Goal: Use online tool/utility

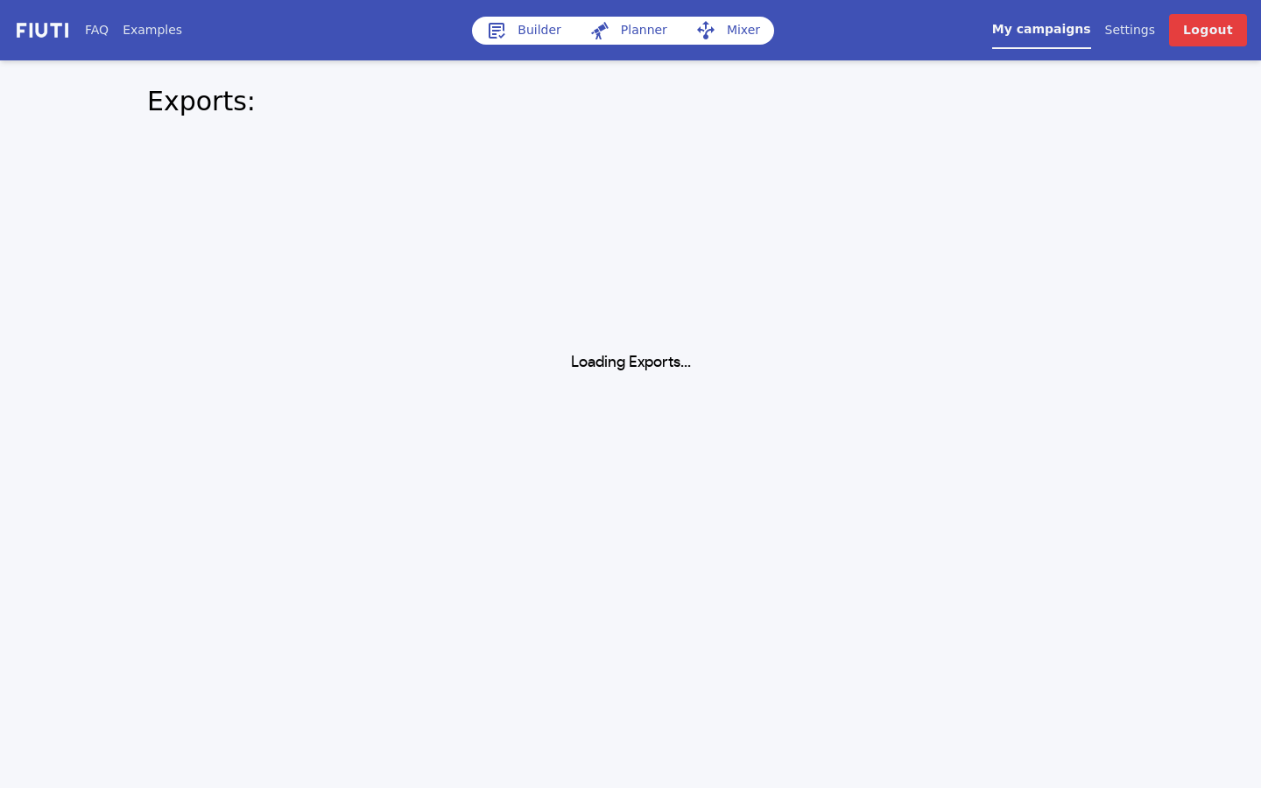
click at [536, 37] on link "Builder" at bounding box center [523, 31] width 103 height 28
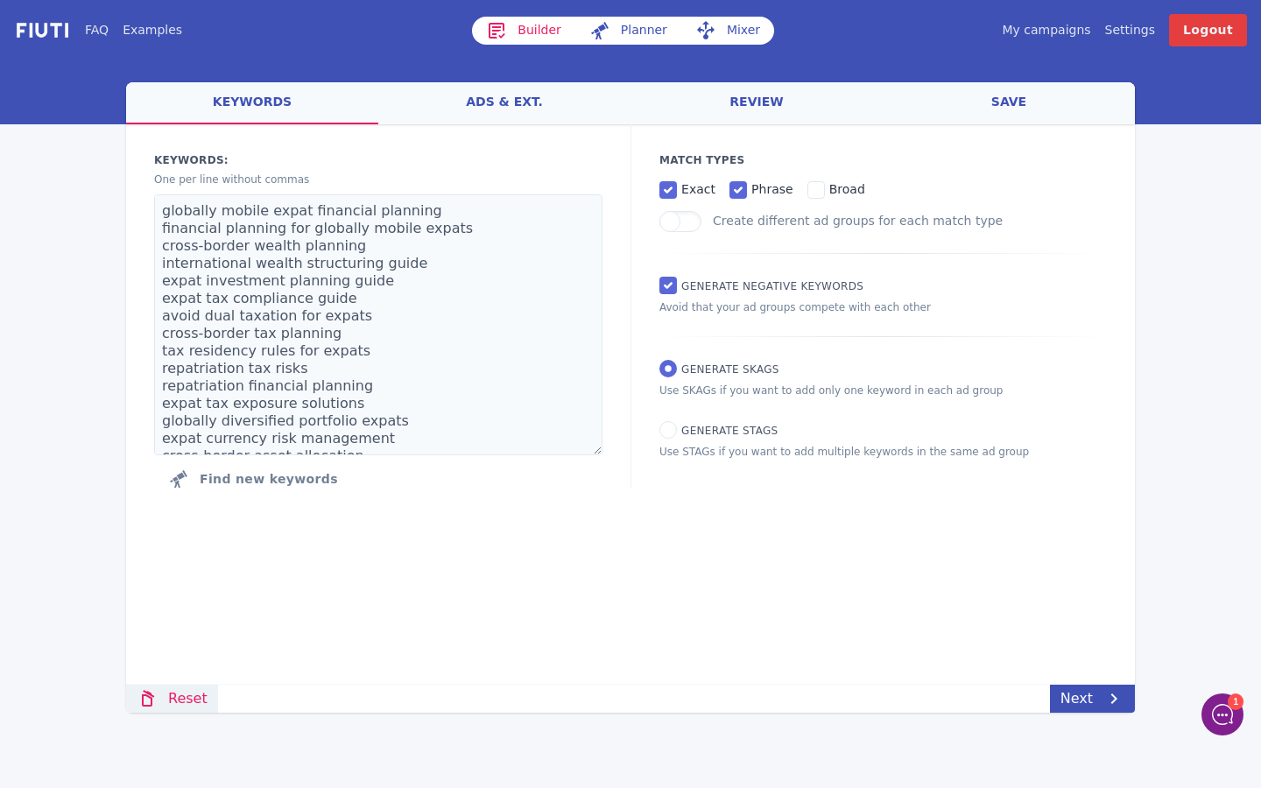
click at [152, 688] on icon at bounding box center [147, 698] width 21 height 21
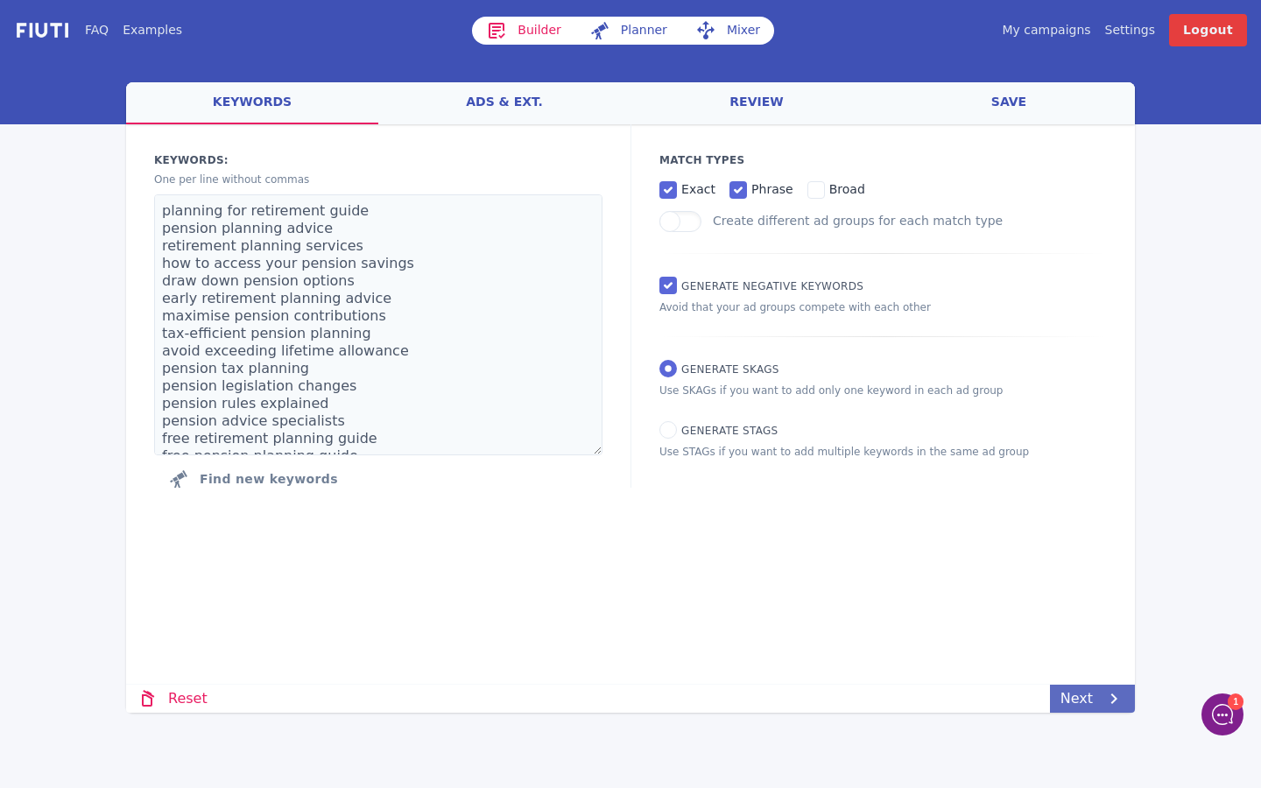
click at [1078, 691] on link "Next" at bounding box center [1092, 699] width 85 height 28
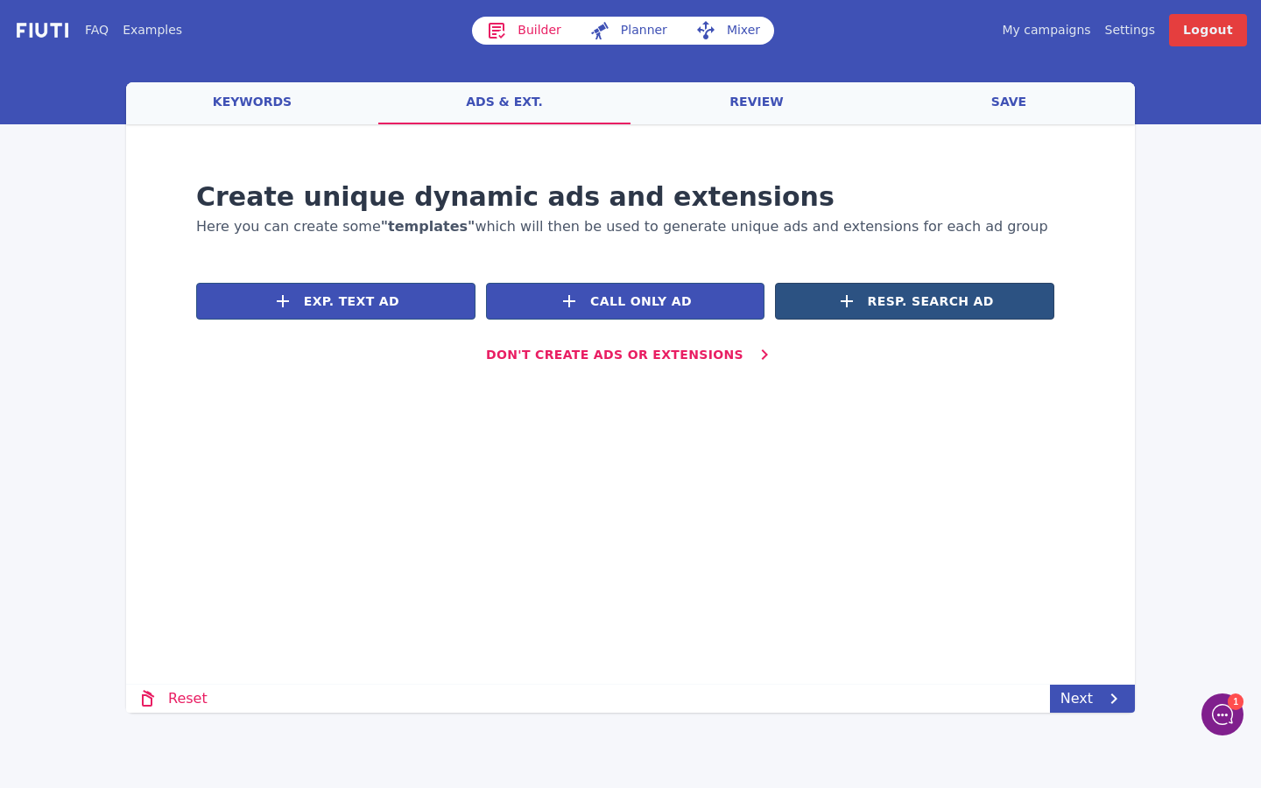
click at [911, 294] on span "Resp. Search Ad" at bounding box center [931, 302] width 126 height 18
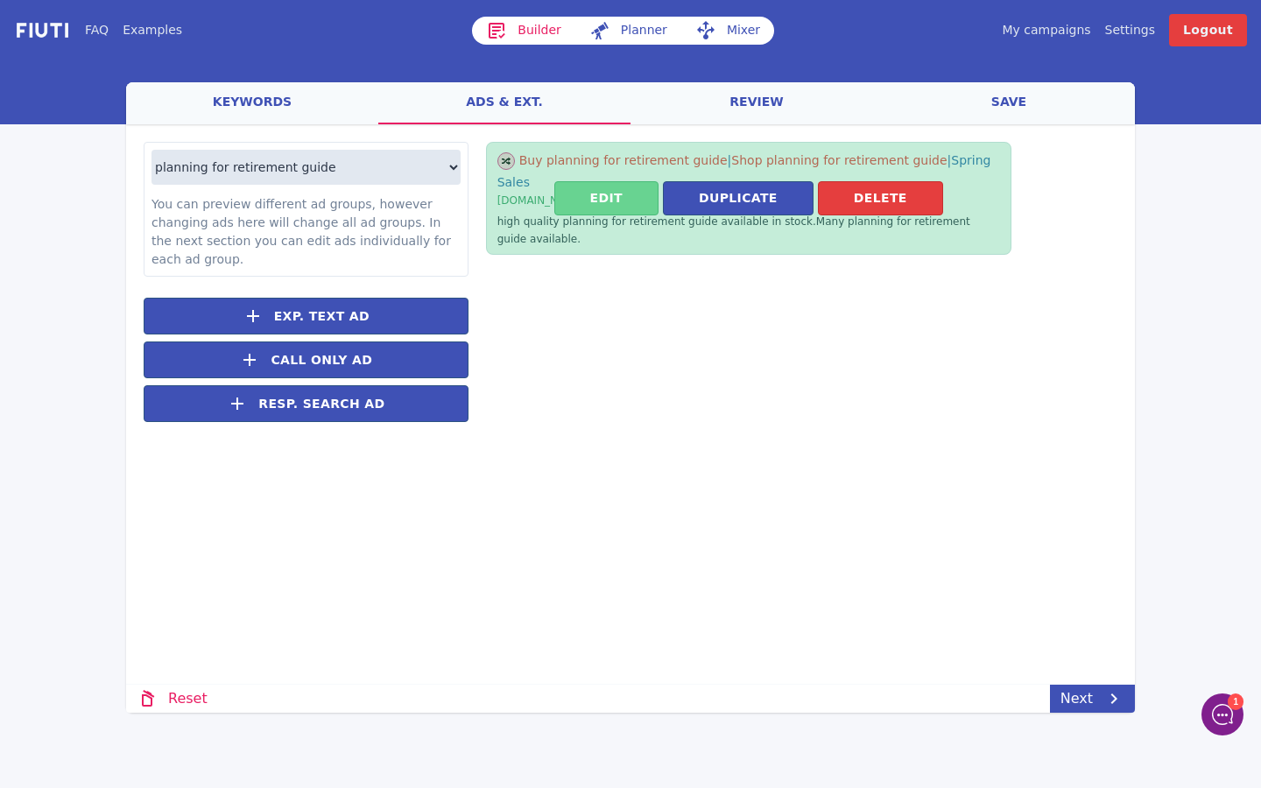
click at [637, 190] on button "Edit" at bounding box center [606, 198] width 104 height 34
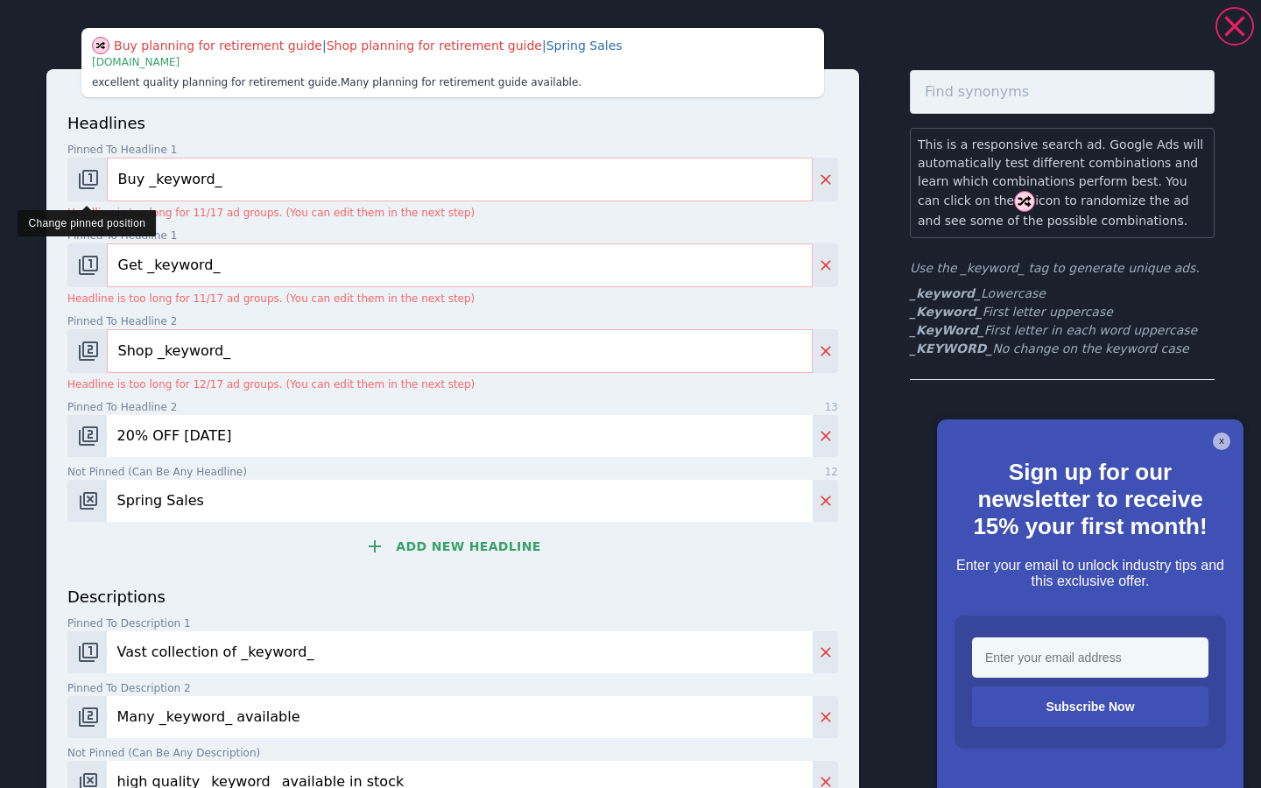
drag, startPoint x: 145, startPoint y: 179, endPoint x: 91, endPoint y: 173, distance: 53.8
click at [91, 173] on div "Buy _keyword_" at bounding box center [452, 180] width 771 height 44
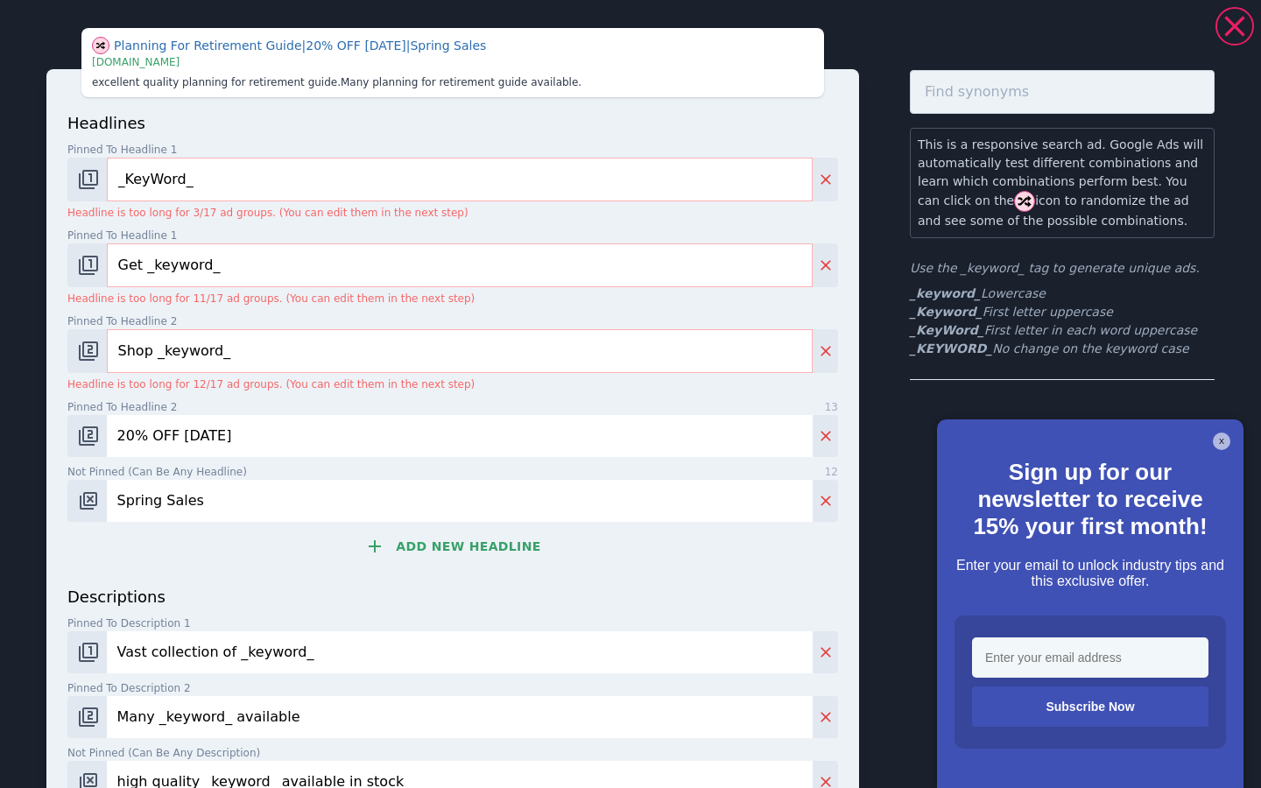
type input "_KeyWord_"
drag, startPoint x: 272, startPoint y: 271, endPoint x: 110, endPoint y: 258, distance: 162.6
click at [110, 258] on input "Get _keyword_" at bounding box center [460, 265] width 706 height 44
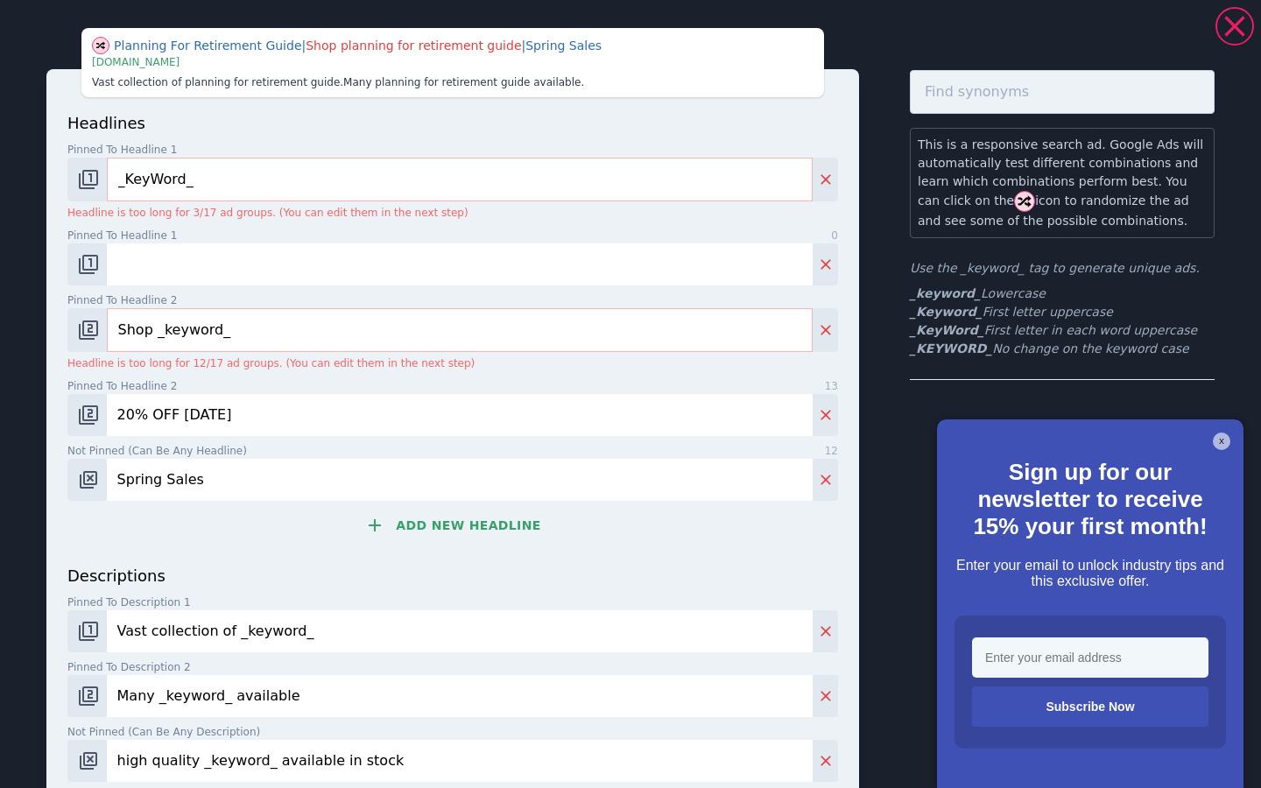
drag, startPoint x: 229, startPoint y: 330, endPoint x: 24, endPoint y: 313, distance: 205.7
click at [24, 313] on div "Planning For Retirement Guide | Shop planning for retirement guide | Spring Sal…" at bounding box center [630, 491] width 1261 height 969
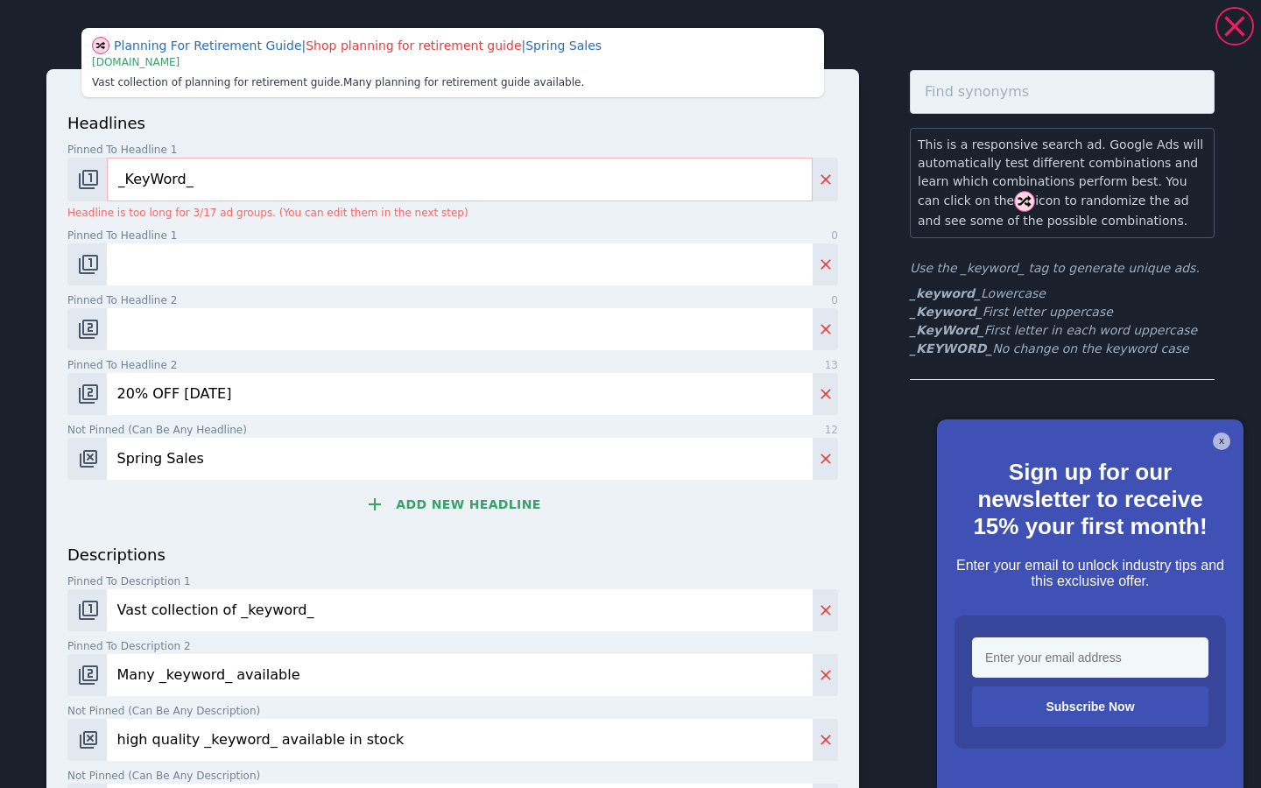
drag, startPoint x: 239, startPoint y: 399, endPoint x: 12, endPoint y: 392, distance: 226.9
click at [12, 392] on div "Planning For Retirement Guide | Shop planning for retirement guide | Spring Sal…" at bounding box center [630, 481] width 1261 height 948
drag, startPoint x: 227, startPoint y: 471, endPoint x: 0, endPoint y: 464, distance: 227.0
click at [0, 464] on div "Planning For Retirement Guide | Shop planning for retirement guide | Spring Sal…" at bounding box center [630, 481] width 1261 height 948
click at [91, 261] on img "Change pinned position" at bounding box center [88, 264] width 21 height 21
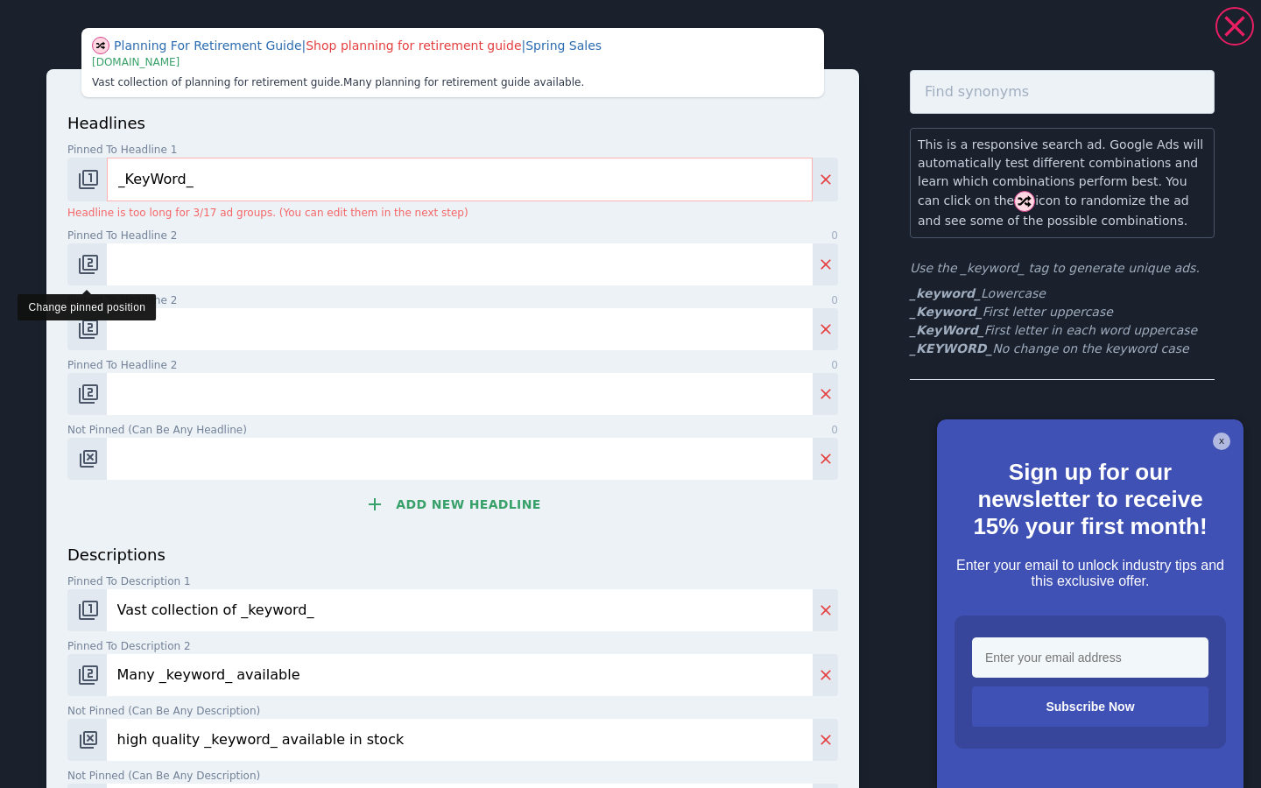
click at [92, 267] on img "Change pinned position" at bounding box center [88, 264] width 21 height 21
click at [83, 322] on img "Change pinned position" at bounding box center [88, 329] width 21 height 21
click at [93, 338] on img "Change pinned position" at bounding box center [88, 329] width 21 height 21
click at [82, 392] on img "Change pinned position" at bounding box center [88, 394] width 21 height 21
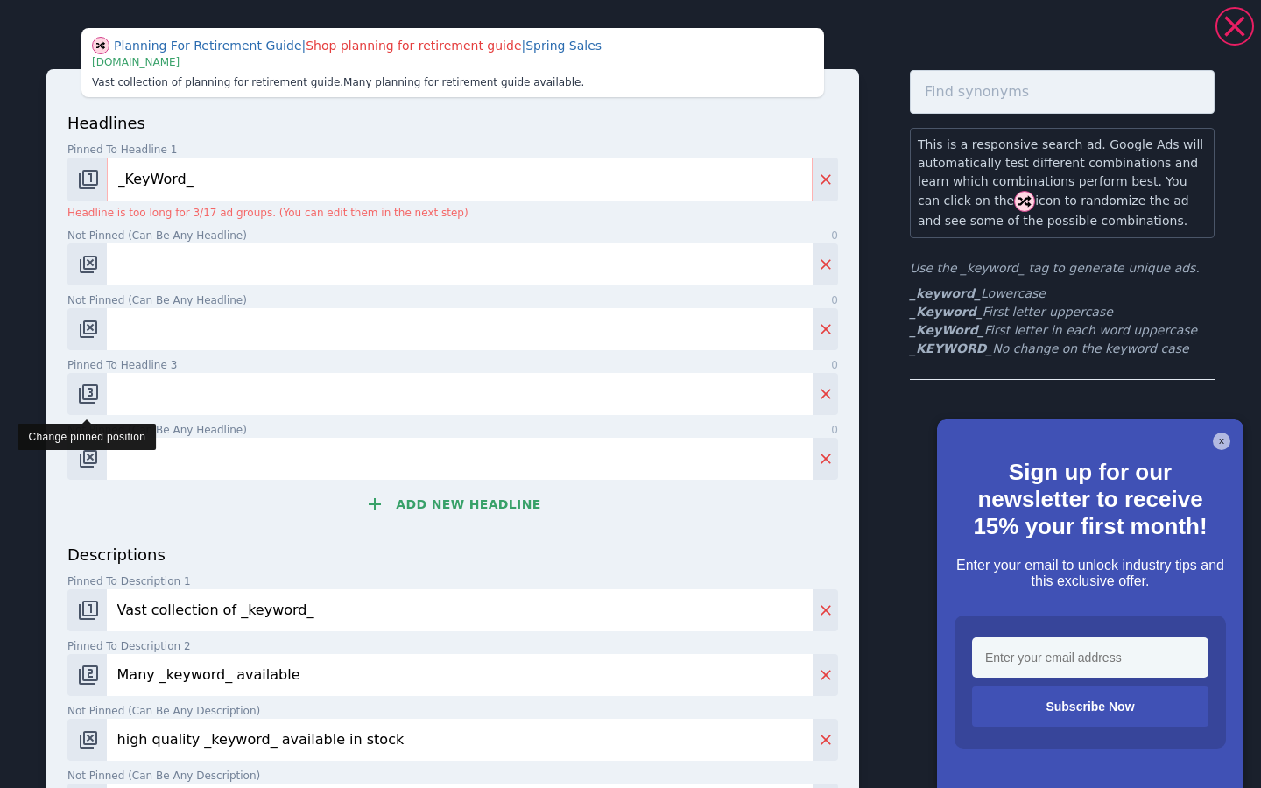
click at [82, 392] on img "Change pinned position" at bounding box center [88, 394] width 21 height 21
click at [385, 503] on icon at bounding box center [374, 504] width 21 height 21
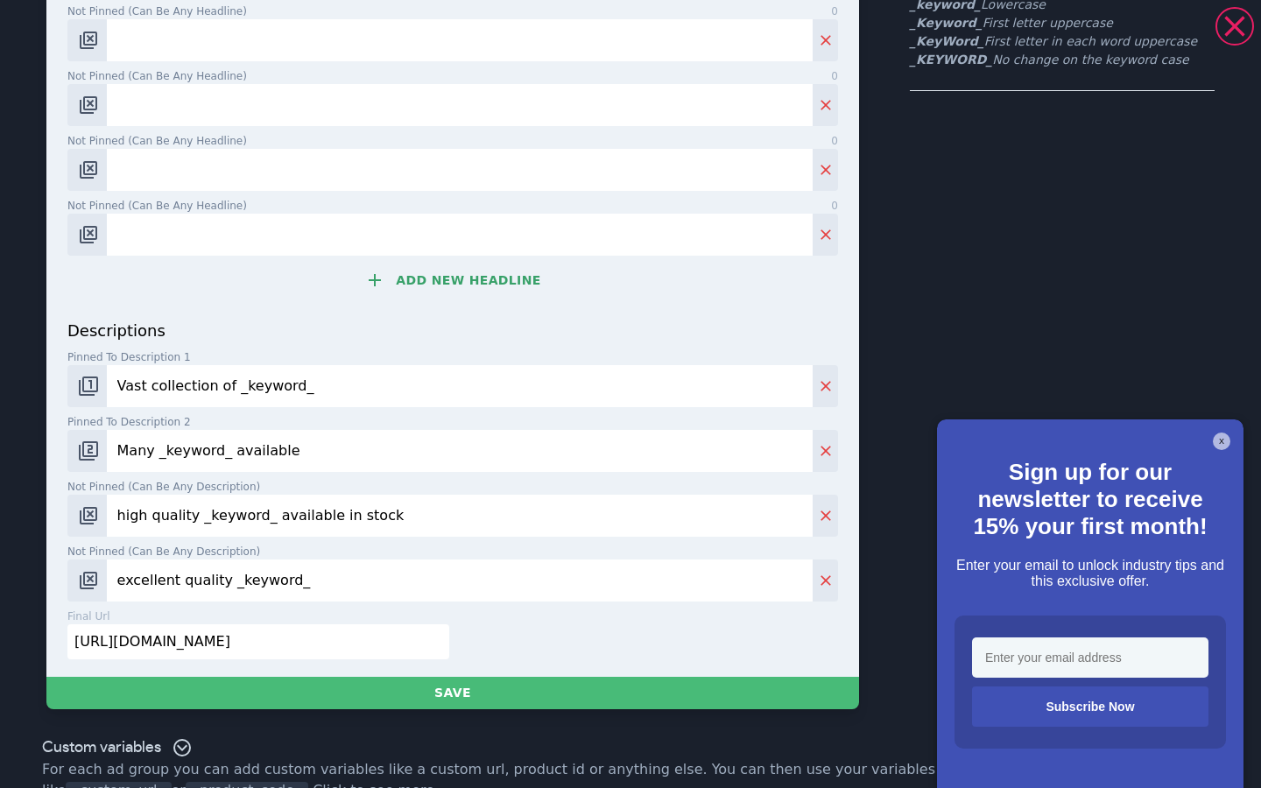
scroll to position [297, 0]
